Goal: Navigation & Orientation: Find specific page/section

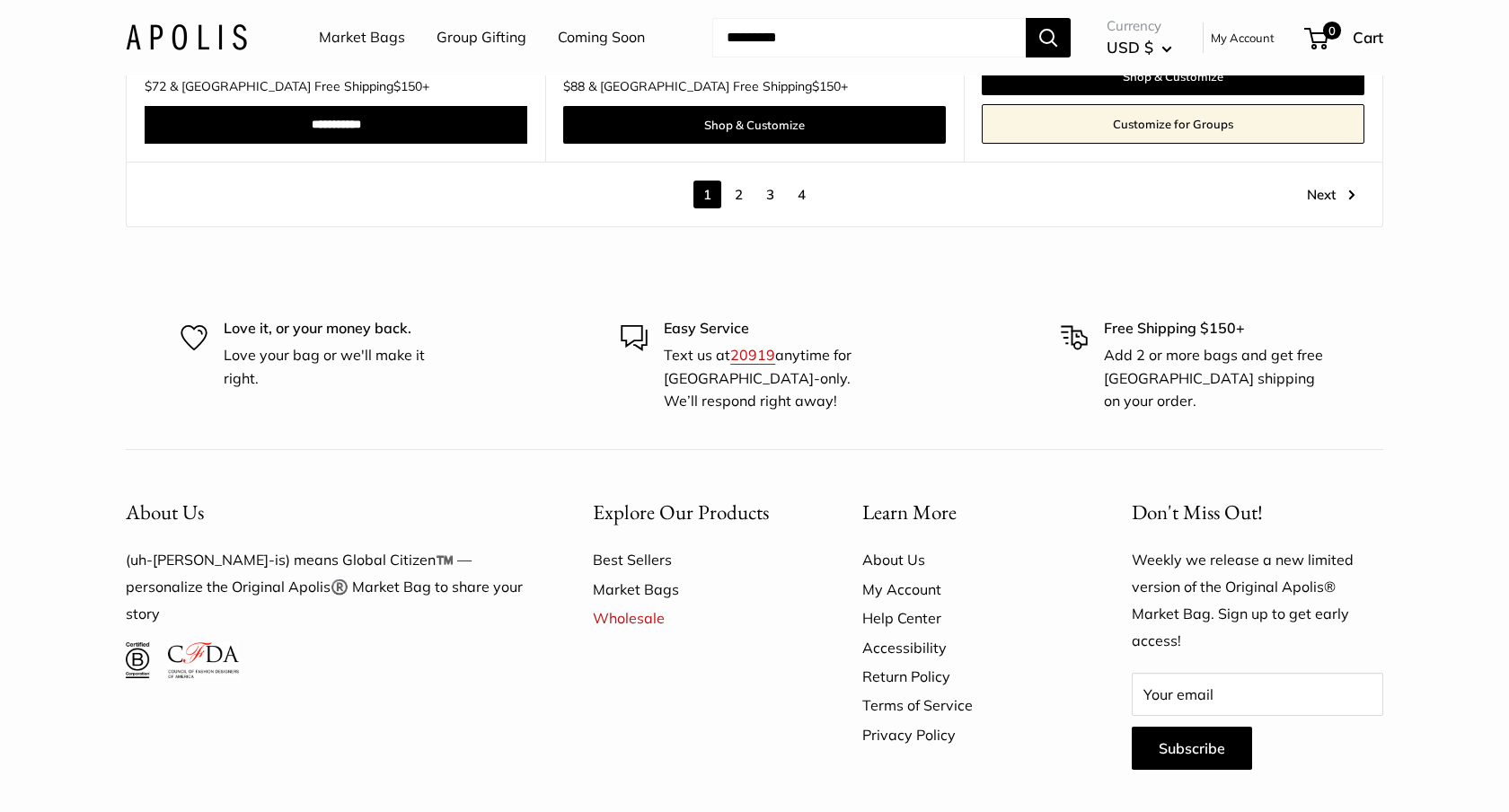
scroll to position [10606, 0]
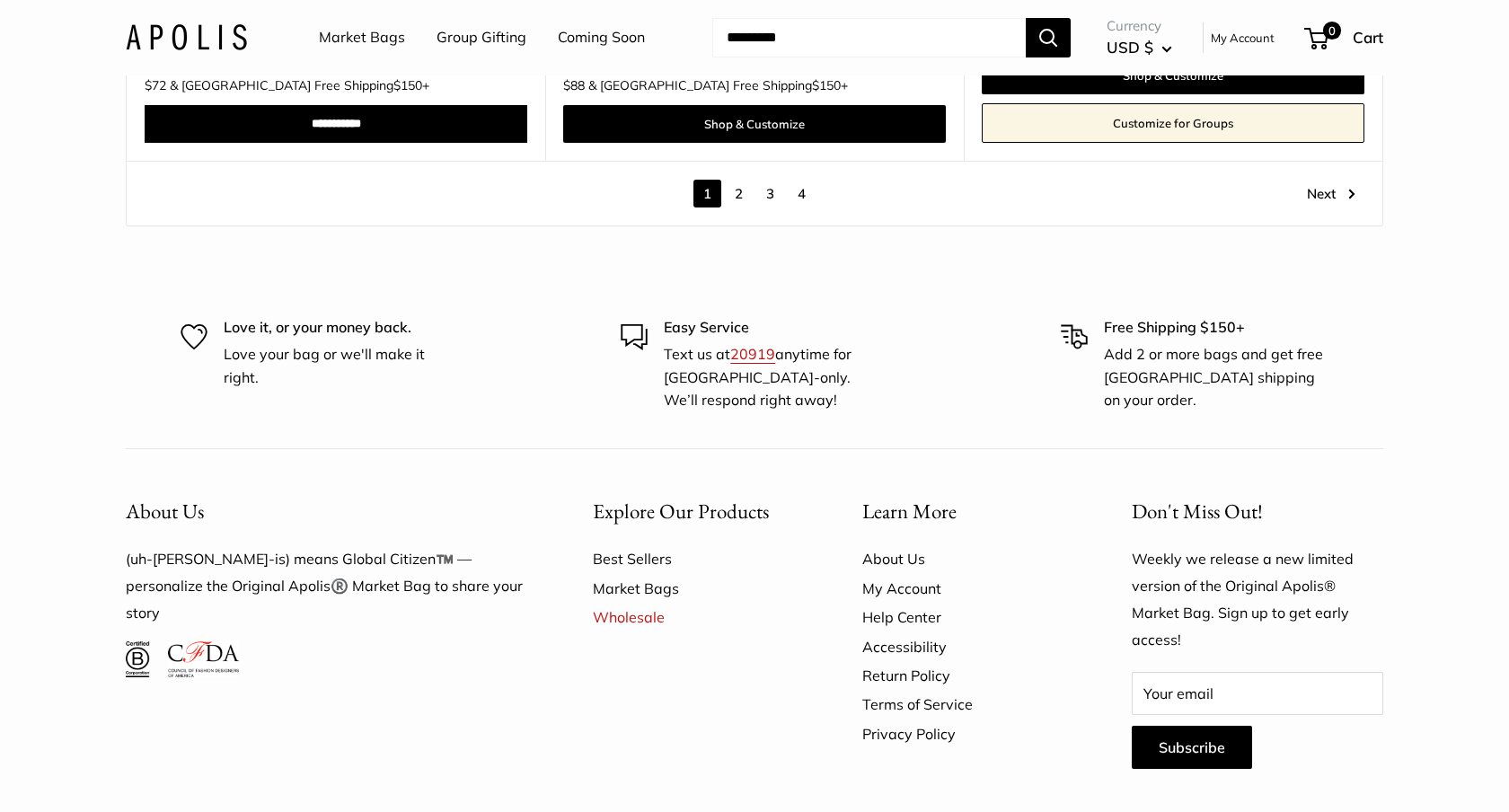
click at [372, 42] on link "Market Bags" at bounding box center [362, 38] width 86 height 27
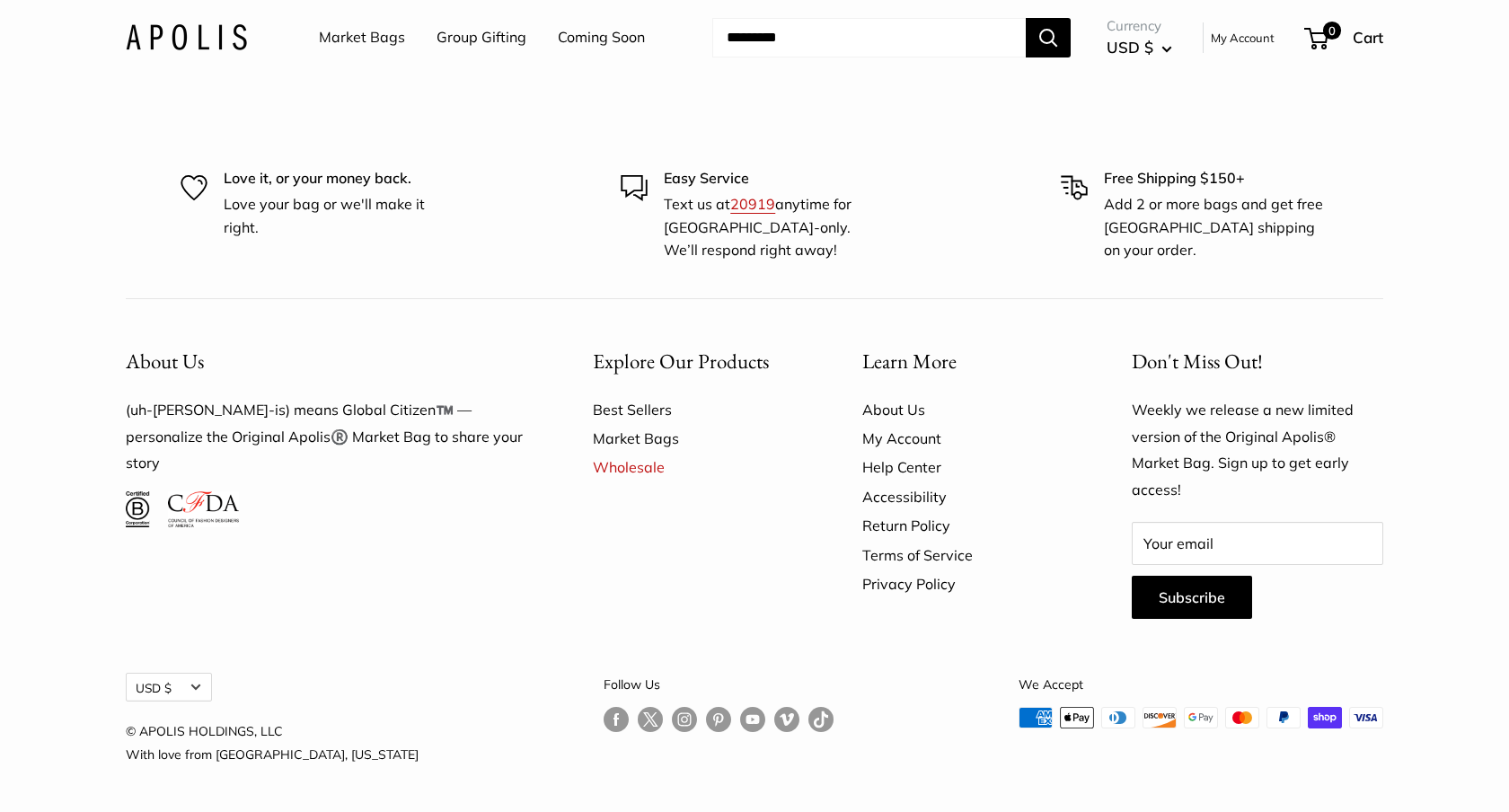
scroll to position [5356, 0]
click at [474, 39] on link "Group Gifting" at bounding box center [482, 38] width 90 height 27
click at [643, 470] on link "Wholesale" at bounding box center [696, 466] width 207 height 28
